Goal: Complete application form

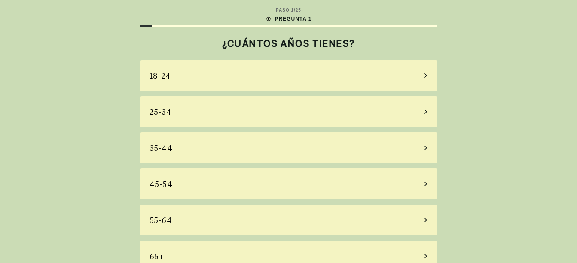
click at [215, 192] on div "45-54" at bounding box center [288, 183] width 297 height 31
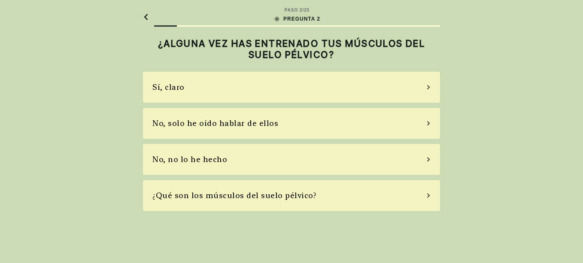
click at [279, 158] on div "No, no lo he hecho" at bounding box center [291, 159] width 297 height 31
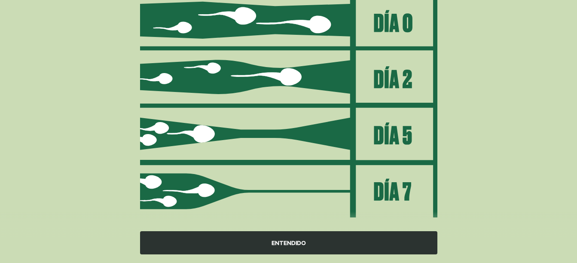
scroll to position [138, 0]
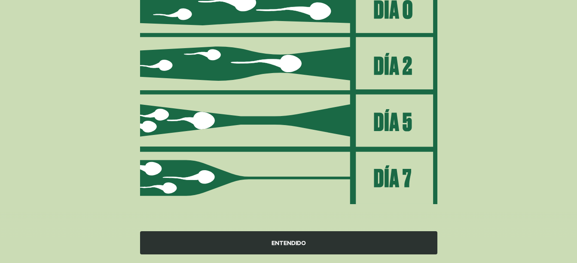
click at [298, 251] on div "ENTENDIDO" at bounding box center [288, 242] width 297 height 23
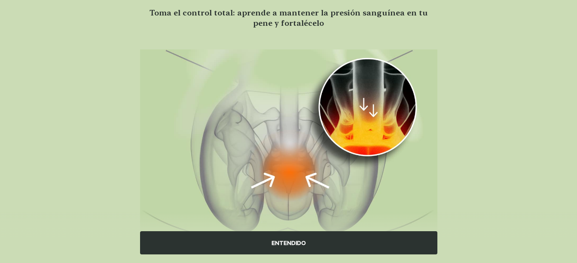
scroll to position [105, 0]
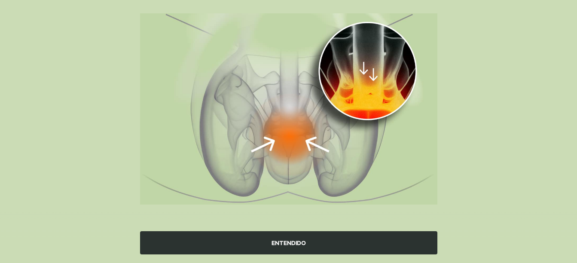
click at [313, 245] on div "ENTENDIDO" at bounding box center [288, 242] width 297 height 23
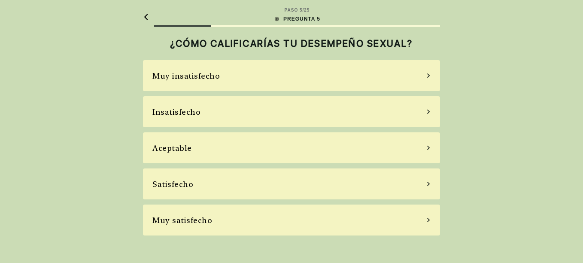
click at [351, 142] on div "Aceptable" at bounding box center [291, 147] width 297 height 31
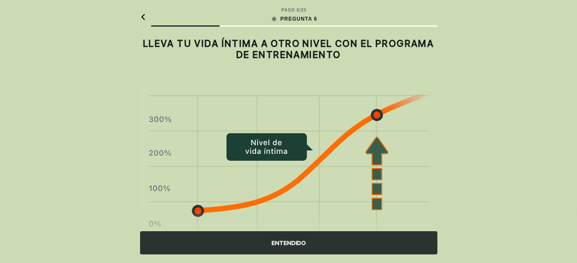
click at [304, 247] on div "ENTENDIDO" at bounding box center [288, 242] width 297 height 23
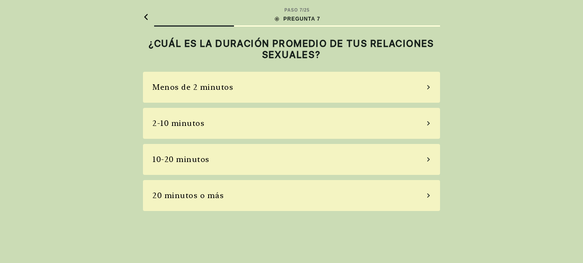
click at [337, 124] on div "2-10 minutos" at bounding box center [291, 123] width 297 height 31
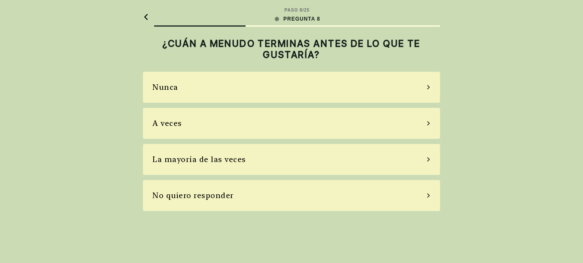
click at [344, 170] on div "La mayoría de las veces" at bounding box center [291, 159] width 297 height 31
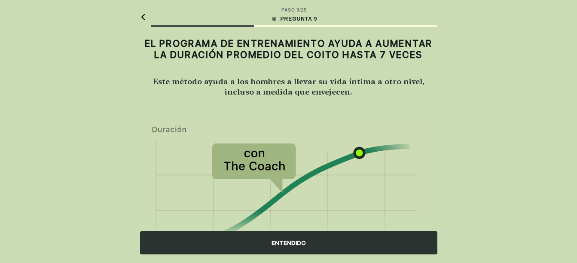
click at [304, 249] on div "ENTENDIDO" at bounding box center [288, 242] width 297 height 23
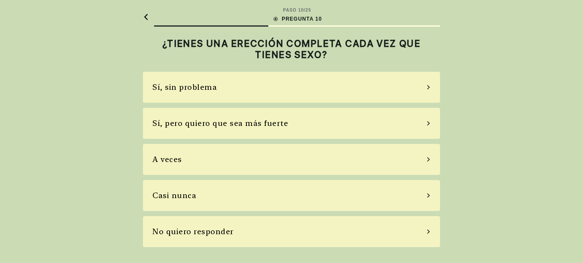
click at [340, 120] on div "Sí, pero quiero que sea más fuerte" at bounding box center [291, 123] width 297 height 31
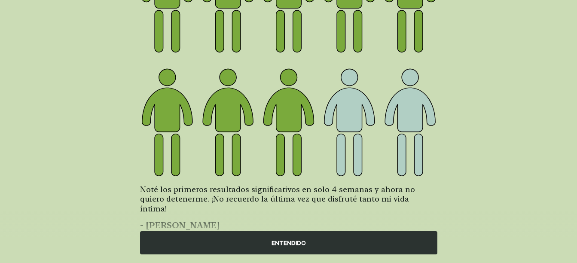
scroll to position [155, 0]
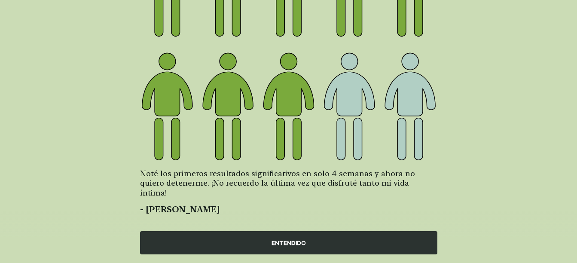
click at [315, 242] on div "ENTENDIDO" at bounding box center [288, 242] width 297 height 23
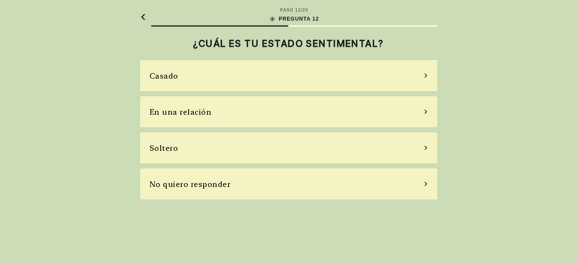
scroll to position [0, 0]
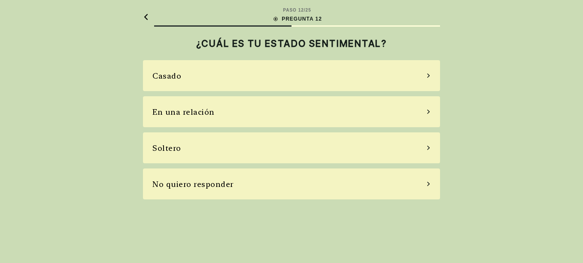
click at [331, 149] on div "Soltero" at bounding box center [291, 147] width 297 height 31
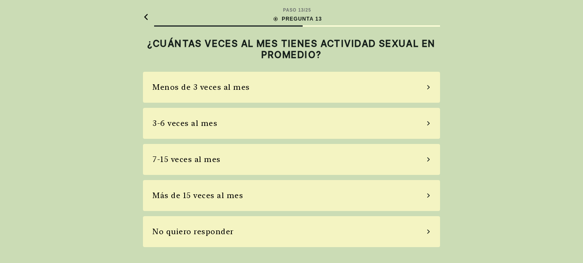
click at [355, 88] on div "Menos de 3 veces al mes" at bounding box center [291, 87] width 297 height 31
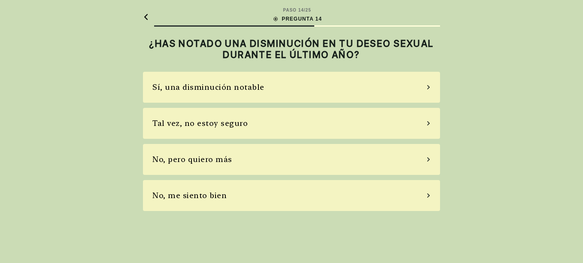
click at [339, 193] on div "No, me siento bien" at bounding box center [291, 195] width 297 height 31
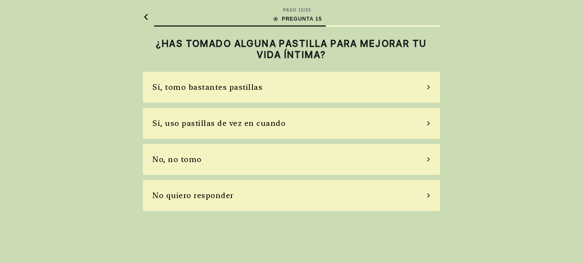
click at [339, 150] on div "No, no tomo" at bounding box center [291, 159] width 297 height 31
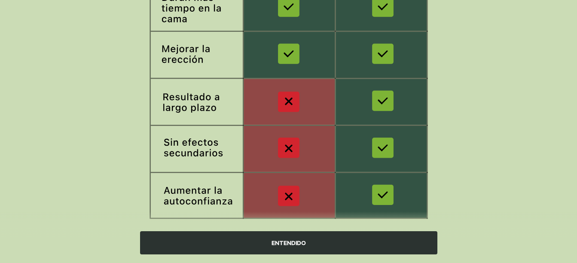
scroll to position [193, 0]
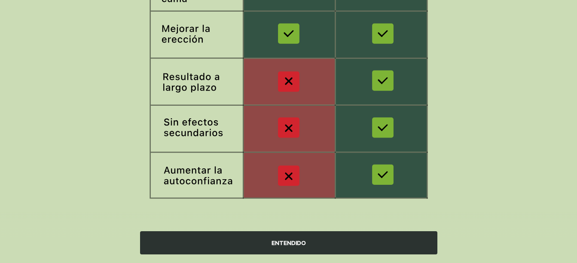
click at [334, 237] on div "ENTENDIDO" at bounding box center [288, 242] width 297 height 23
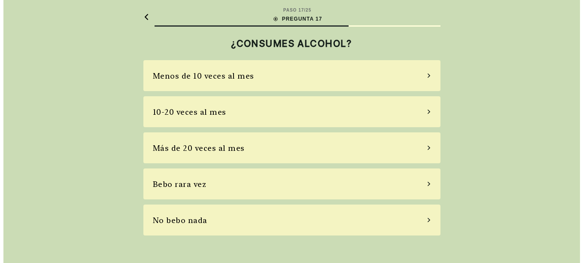
scroll to position [0, 0]
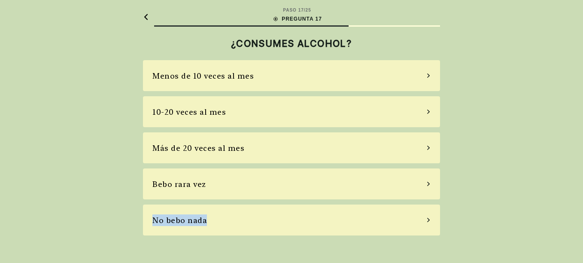
drag, startPoint x: 325, startPoint y: 225, endPoint x: 365, endPoint y: 190, distance: 52.3
click at [365, 190] on div "Menos de 10 veces al mes 10-20 veces al mes Más de 20 veces al mes Bebo rara ve…" at bounding box center [291, 147] width 297 height 175
click at [365, 190] on div "Bebo rara vez" at bounding box center [291, 183] width 297 height 31
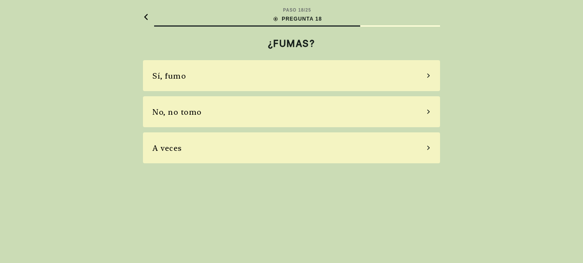
click at [334, 118] on div "No, no tomo" at bounding box center [291, 111] width 297 height 31
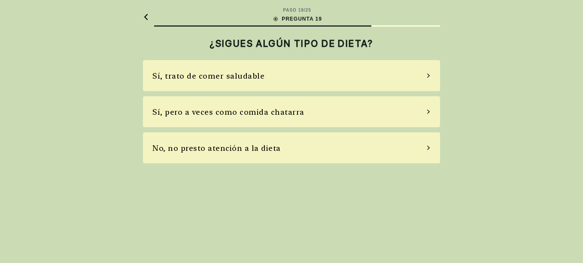
click at [334, 118] on div "Sí, pero a veces como comida chatarra" at bounding box center [291, 111] width 297 height 31
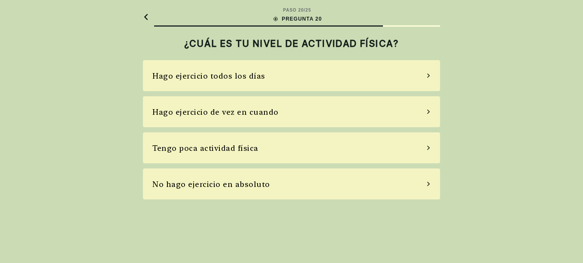
click at [340, 180] on div "No hago ejercicio en absoluto" at bounding box center [291, 183] width 297 height 31
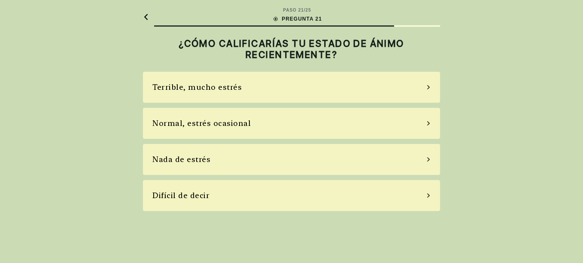
click at [319, 87] on div "Terrible, mucho estrés" at bounding box center [291, 87] width 297 height 31
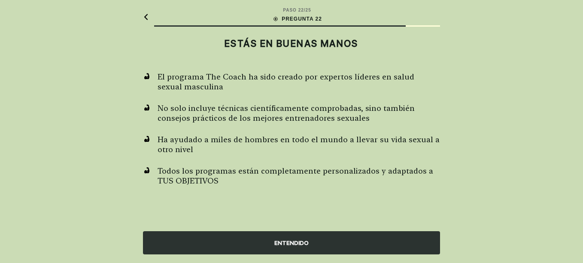
click at [293, 242] on div "ENTENDIDO" at bounding box center [291, 242] width 297 height 23
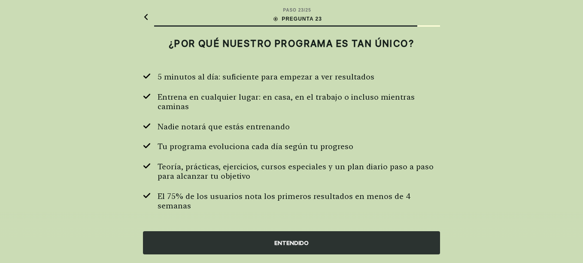
click at [293, 242] on div "ENTENDIDO" at bounding box center [291, 242] width 297 height 23
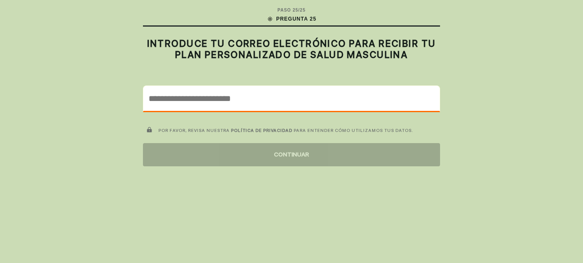
click at [300, 95] on input "email" at bounding box center [291, 98] width 296 height 25
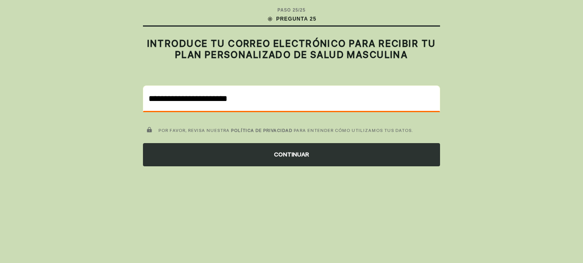
type input "**********"
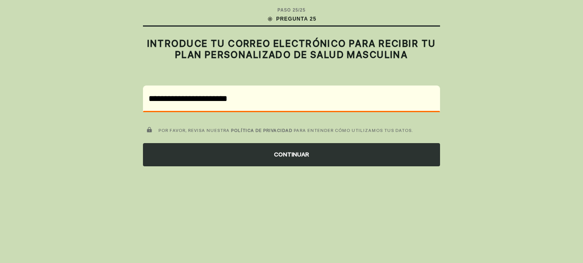
click at [301, 153] on div "CONTINUAR" at bounding box center [291, 154] width 297 height 23
